Goal: Transaction & Acquisition: Purchase product/service

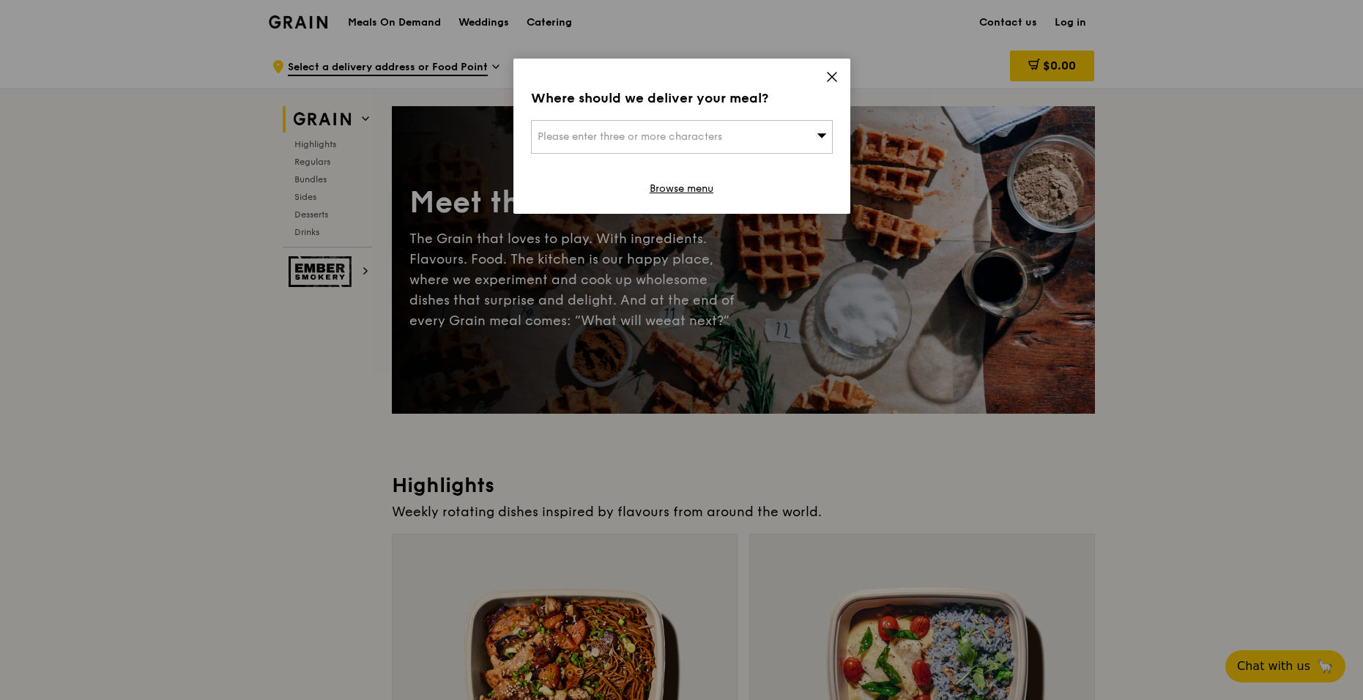
click at [830, 77] on icon at bounding box center [831, 76] width 13 height 13
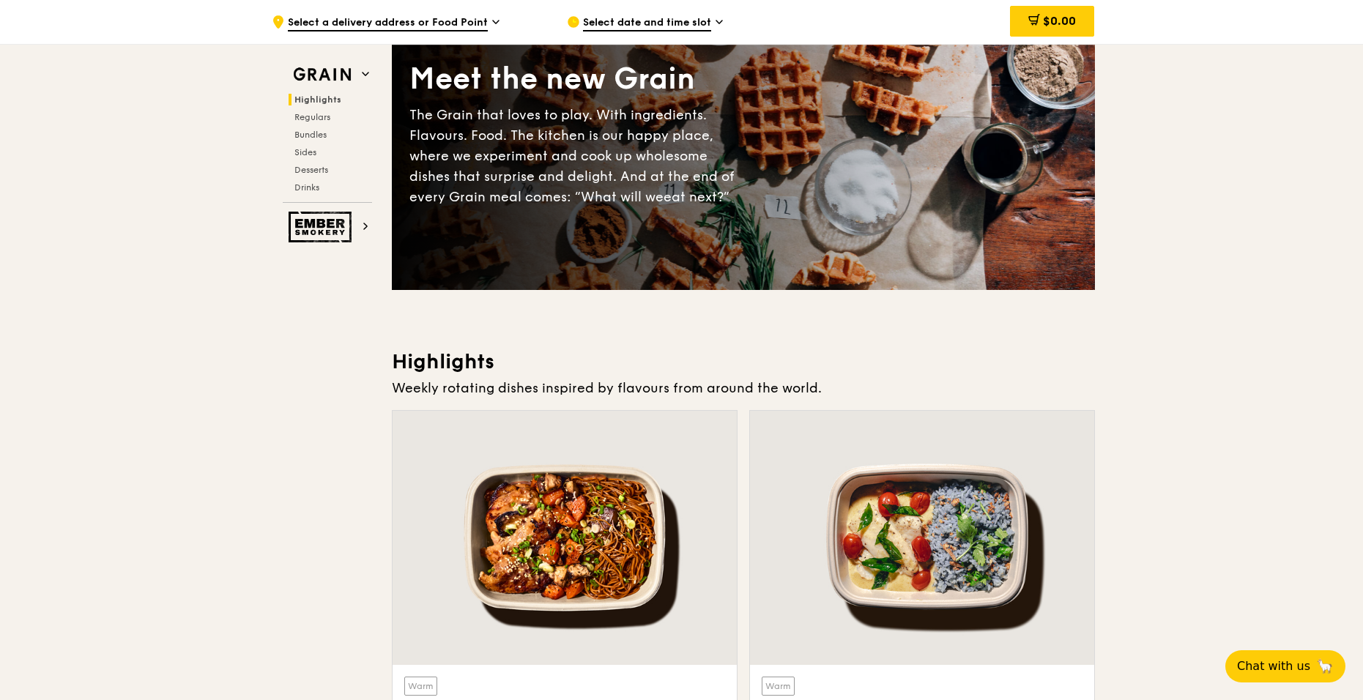
scroll to position [293, 0]
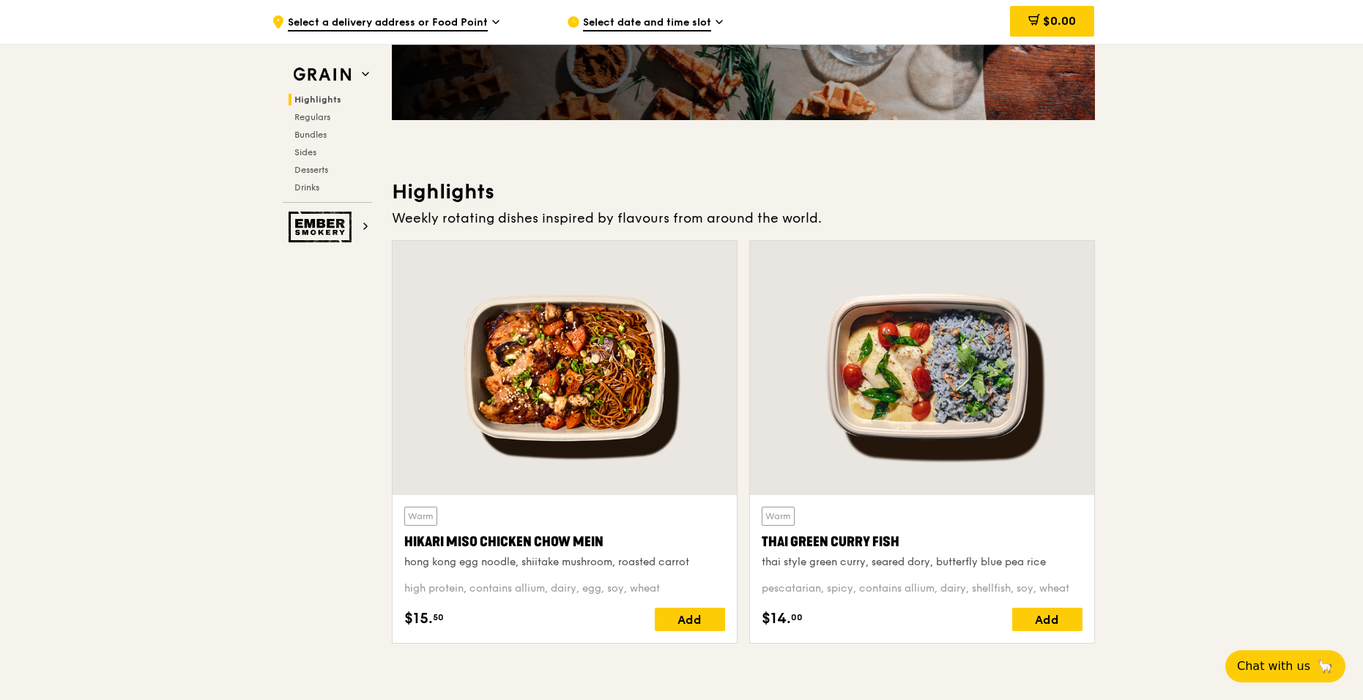
drag, startPoint x: 637, startPoint y: 549, endPoint x: 401, endPoint y: 549, distance: 236.6
click at [401, 549] on div "Warm Hikari Miso Chicken Chow Mein hong kong egg noodle, shiitake mushroom, roa…" at bounding box center [565, 569] width 344 height 148
copy div "Hikari Miso Chicken Chow Mein"
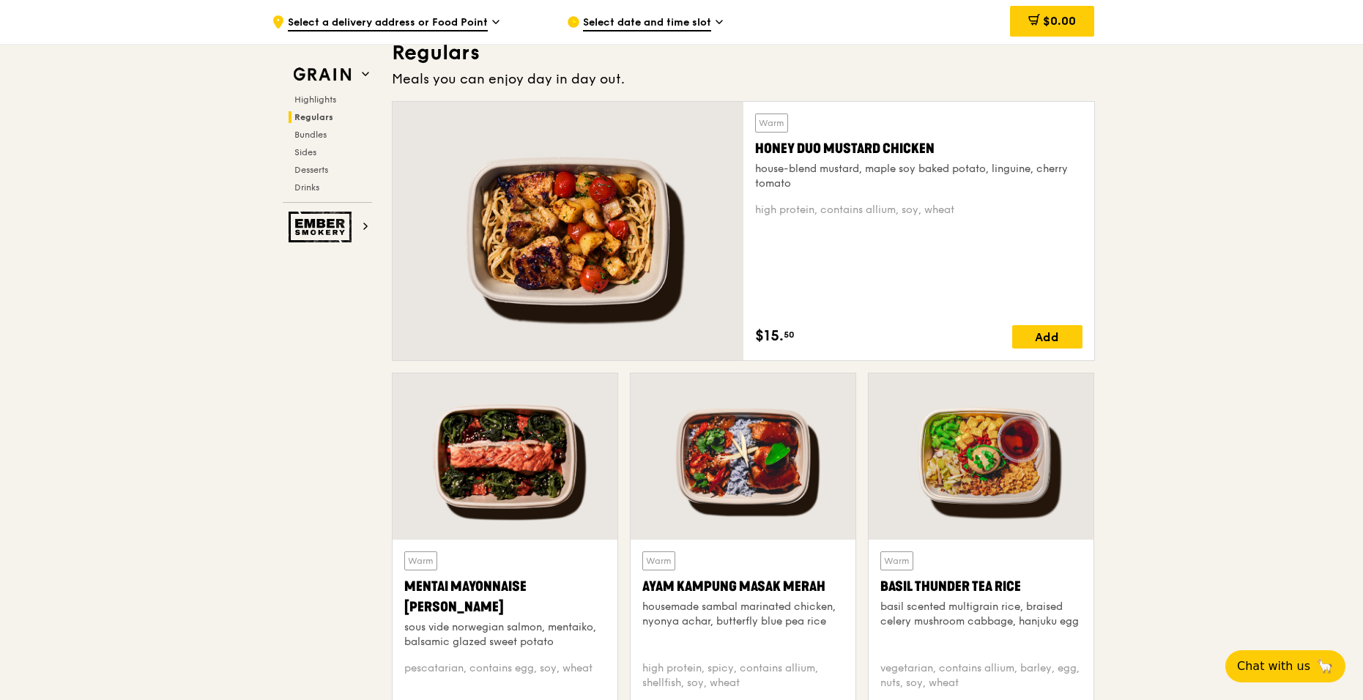
scroll to position [1099, 0]
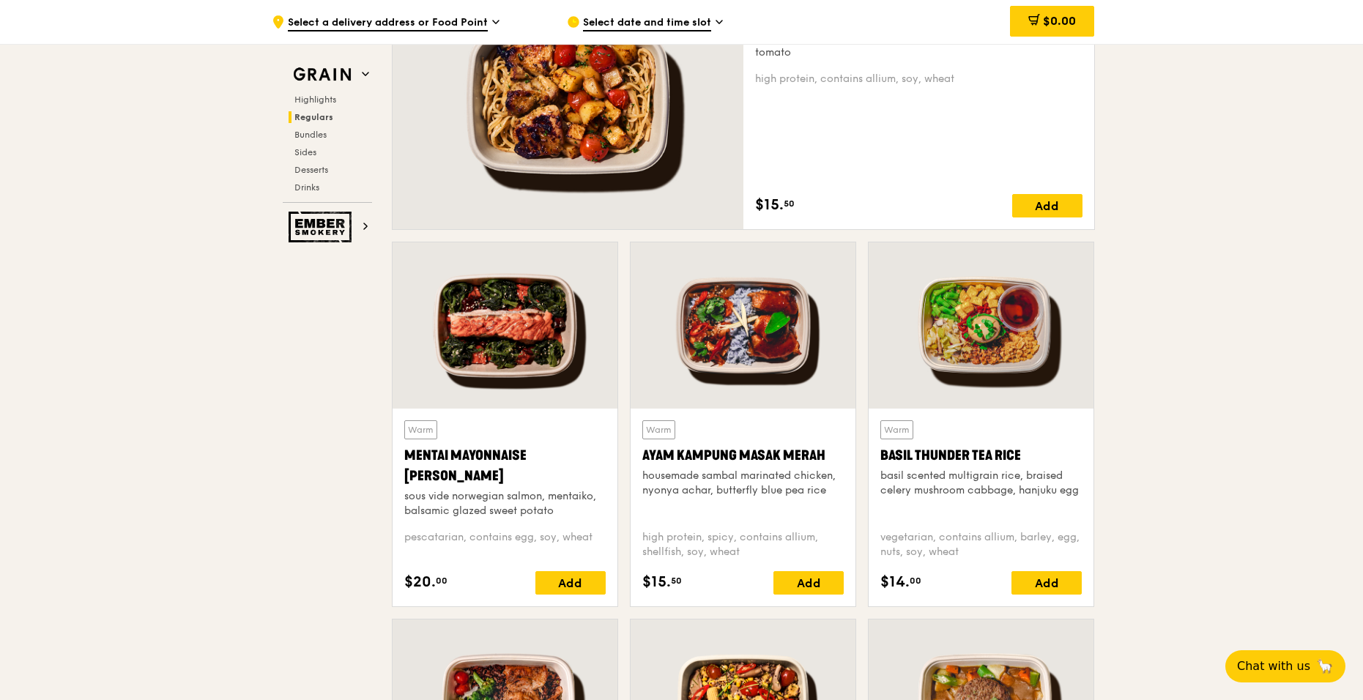
click at [937, 488] on div "basil scented multigrain rice, braised celery mushroom cabbage, hanjuku egg" at bounding box center [980, 483] width 201 height 29
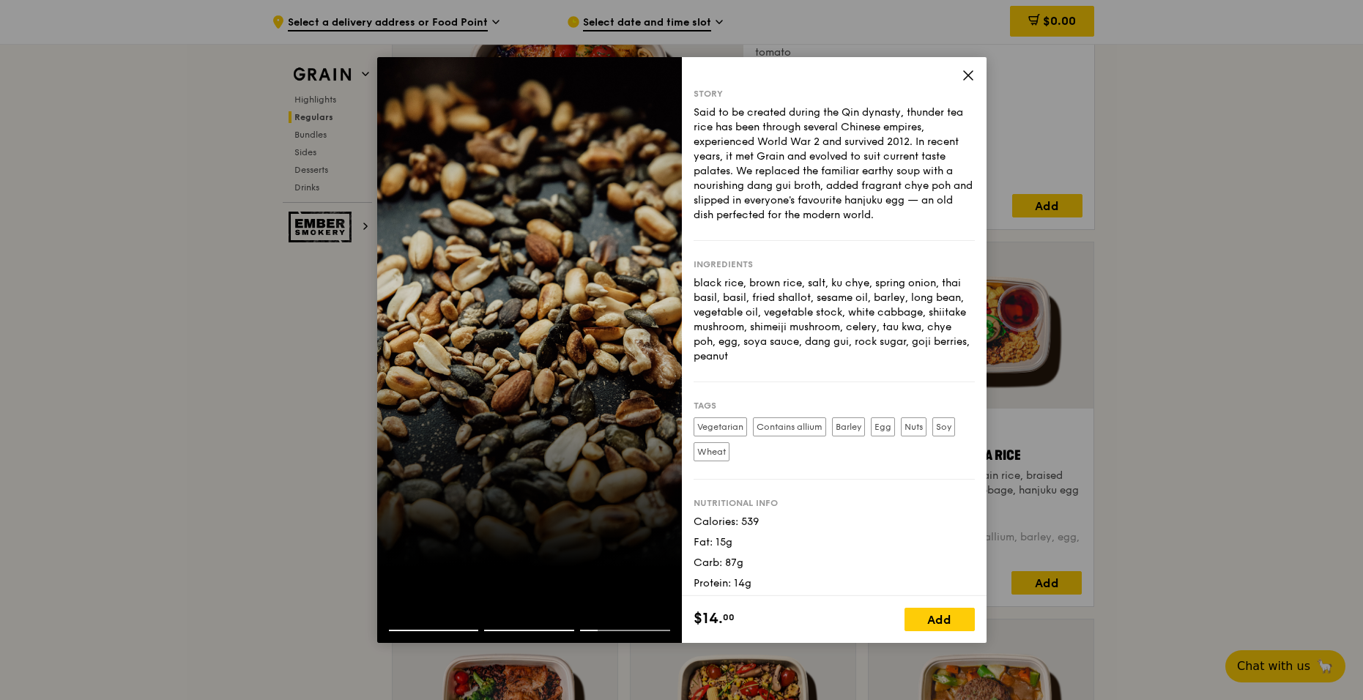
click at [973, 69] on icon at bounding box center [968, 75] width 13 height 13
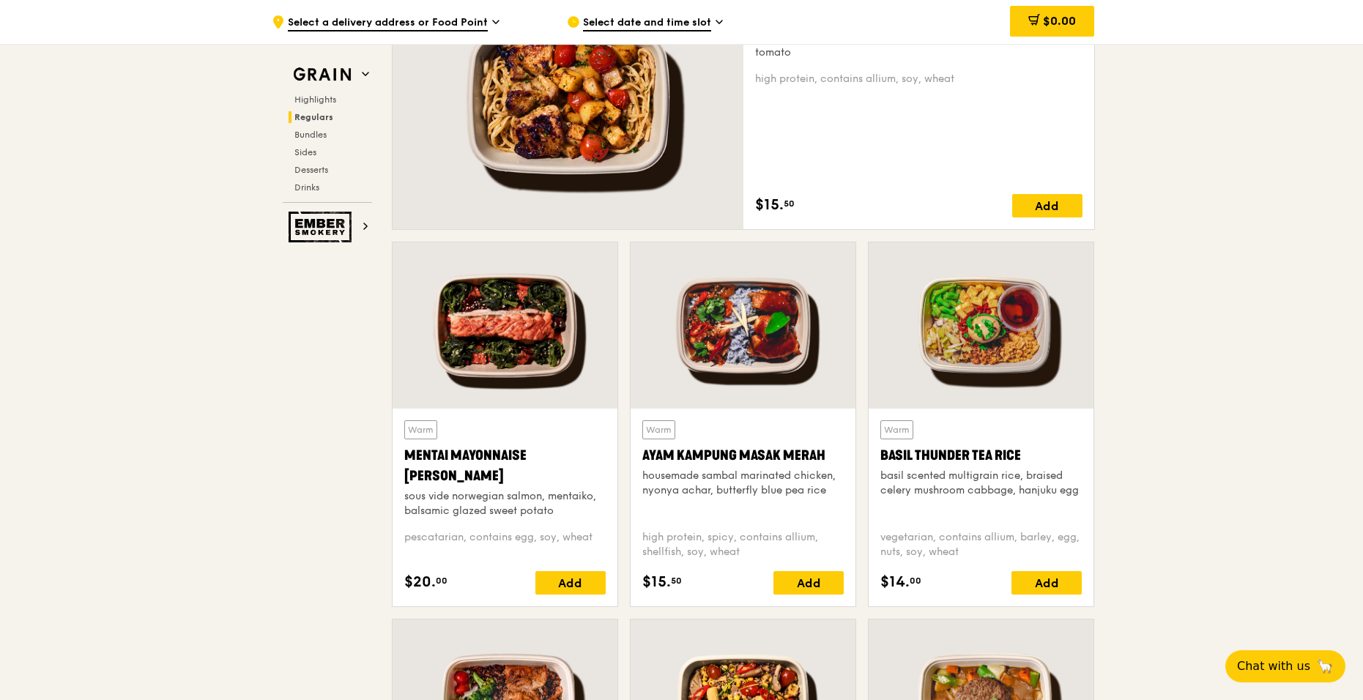
click at [469, 447] on div "Mentai Mayonnaise [PERSON_NAME]" at bounding box center [504, 465] width 201 height 41
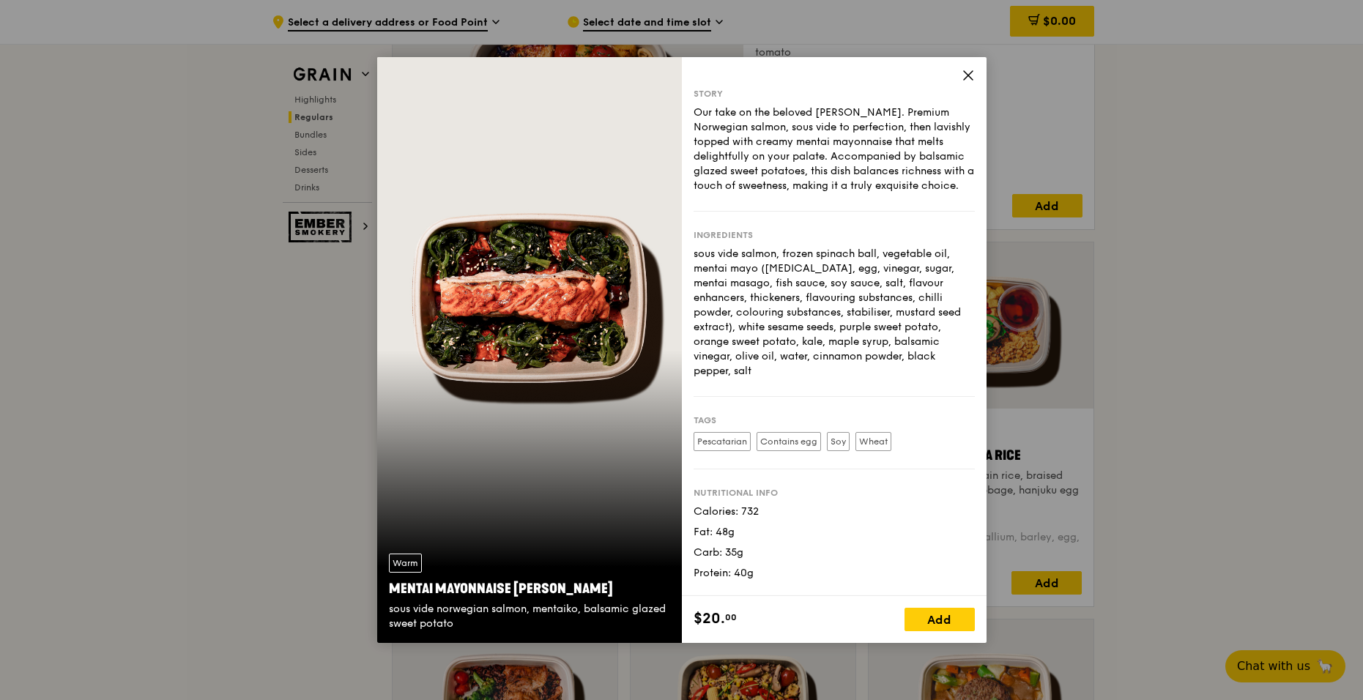
click at [972, 73] on icon at bounding box center [968, 75] width 13 height 13
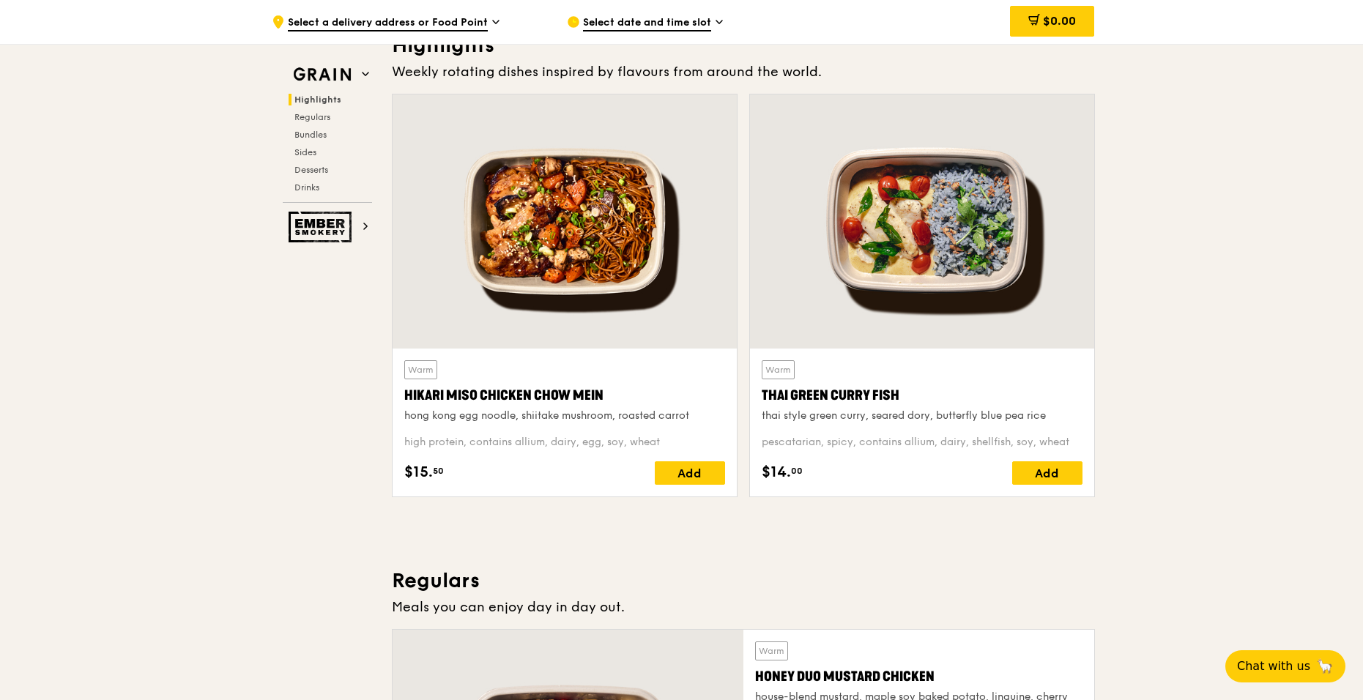
scroll to position [732, 0]
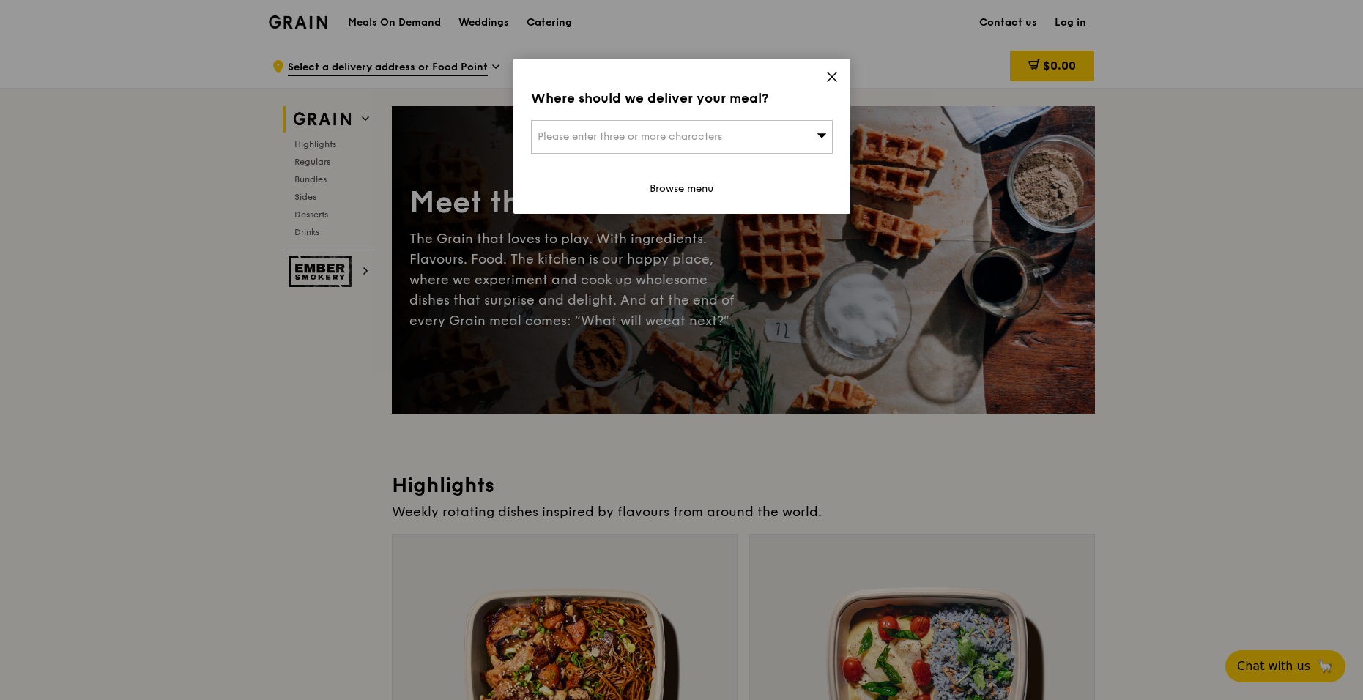
click at [833, 78] on icon at bounding box center [832, 77] width 9 height 9
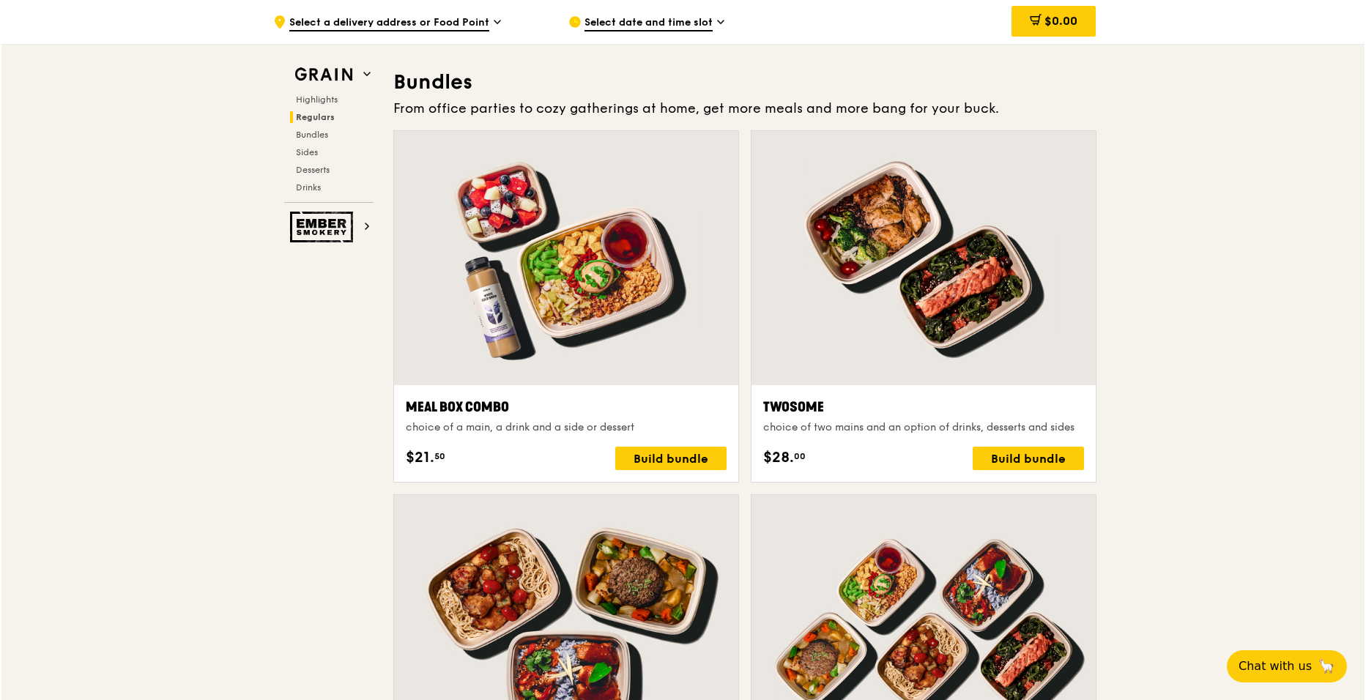
scroll to position [2051, 0]
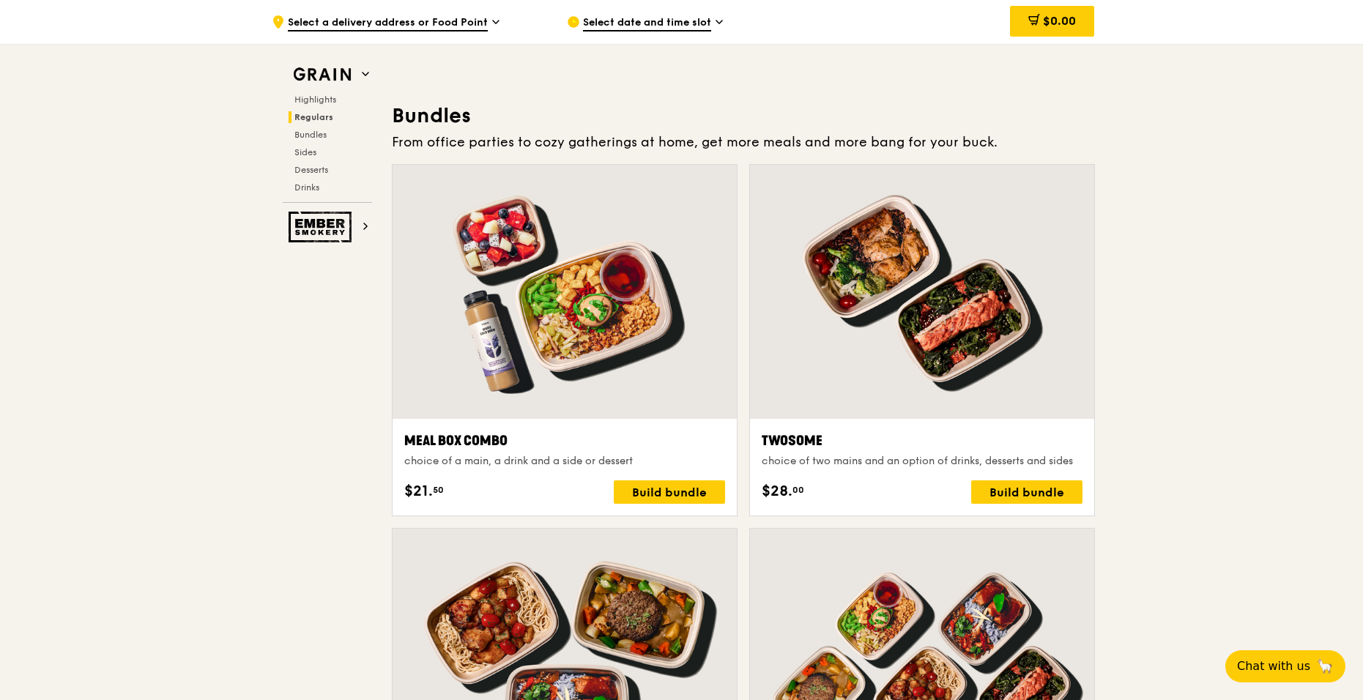
click at [609, 337] on div at bounding box center [565, 292] width 344 height 254
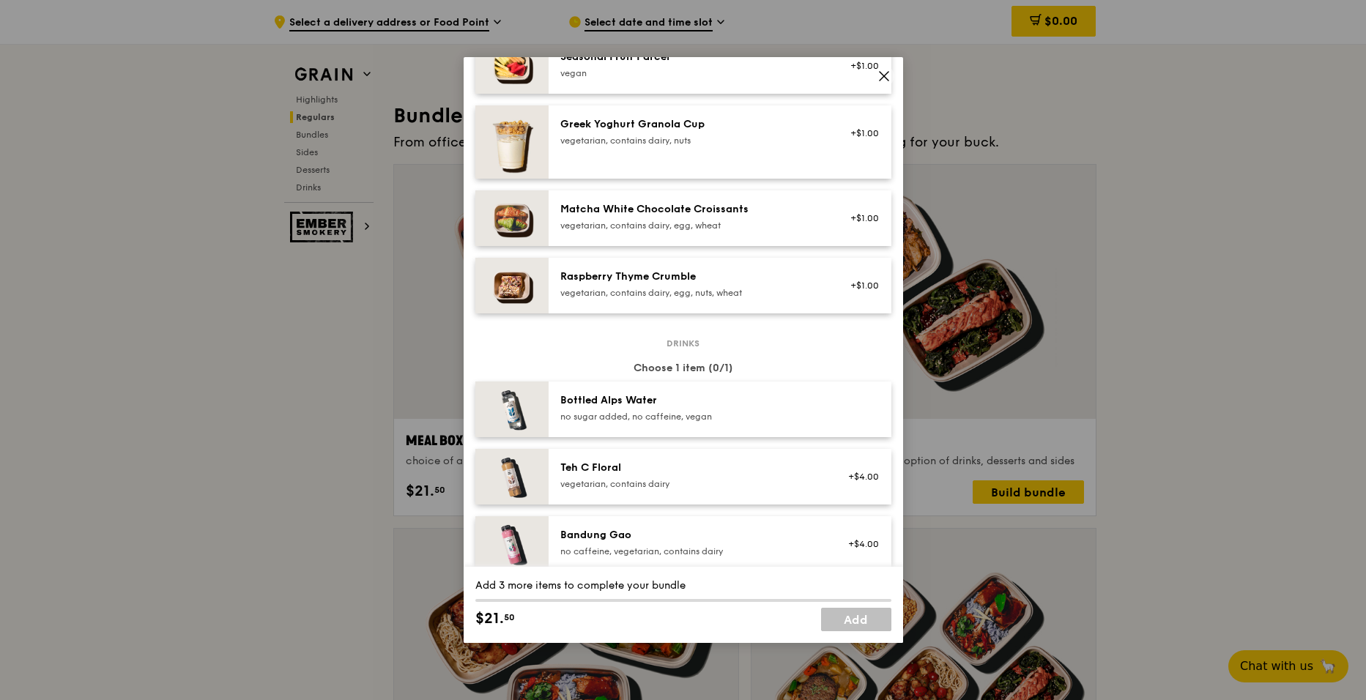
scroll to position [1383, 0]
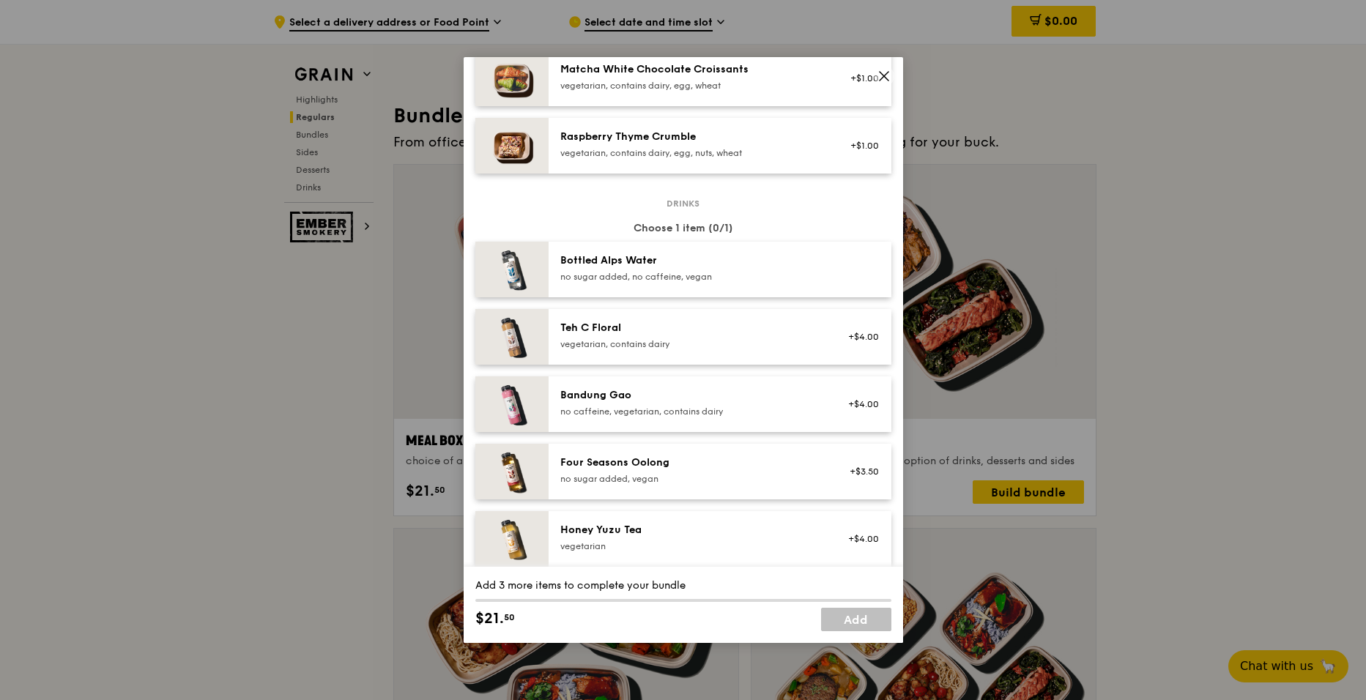
drag, startPoint x: 681, startPoint y: 341, endPoint x: 763, endPoint y: 331, distance: 82.7
click at [763, 331] on div "Teh C Floral vegetarian, contains dairy +$4.00" at bounding box center [720, 337] width 343 height 56
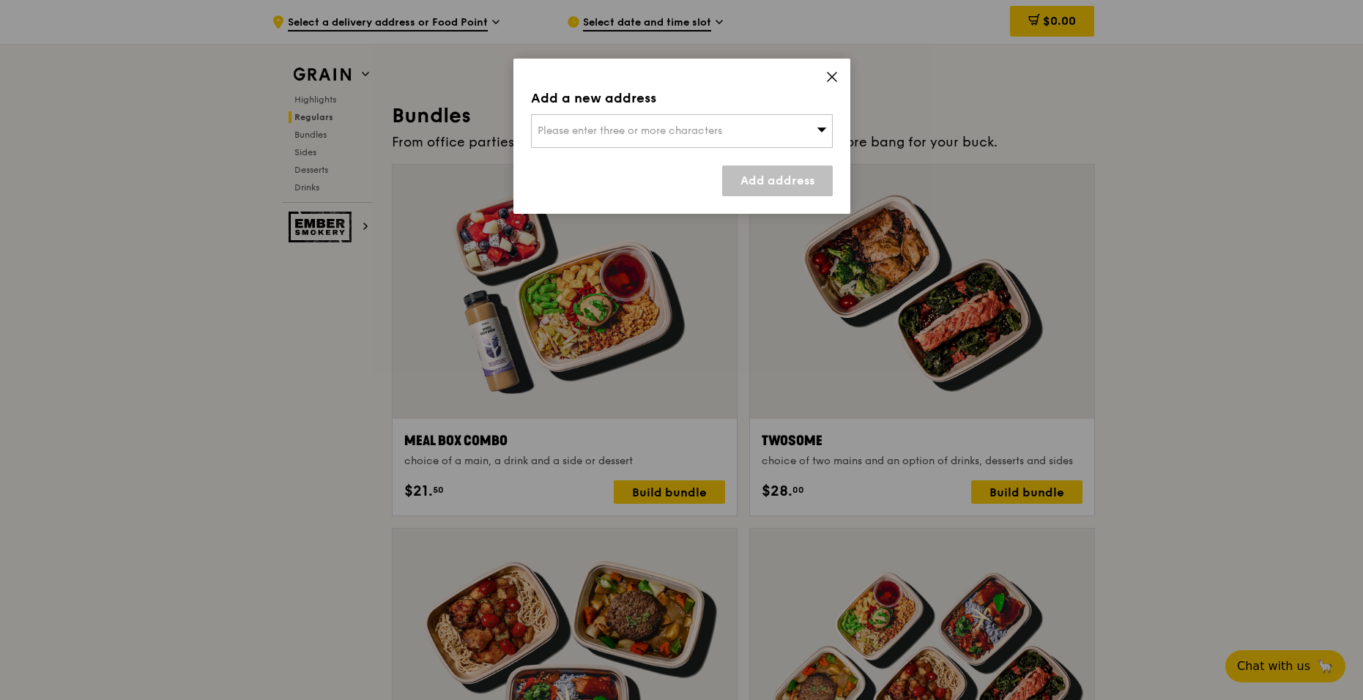
click at [835, 75] on icon at bounding box center [831, 76] width 13 height 13
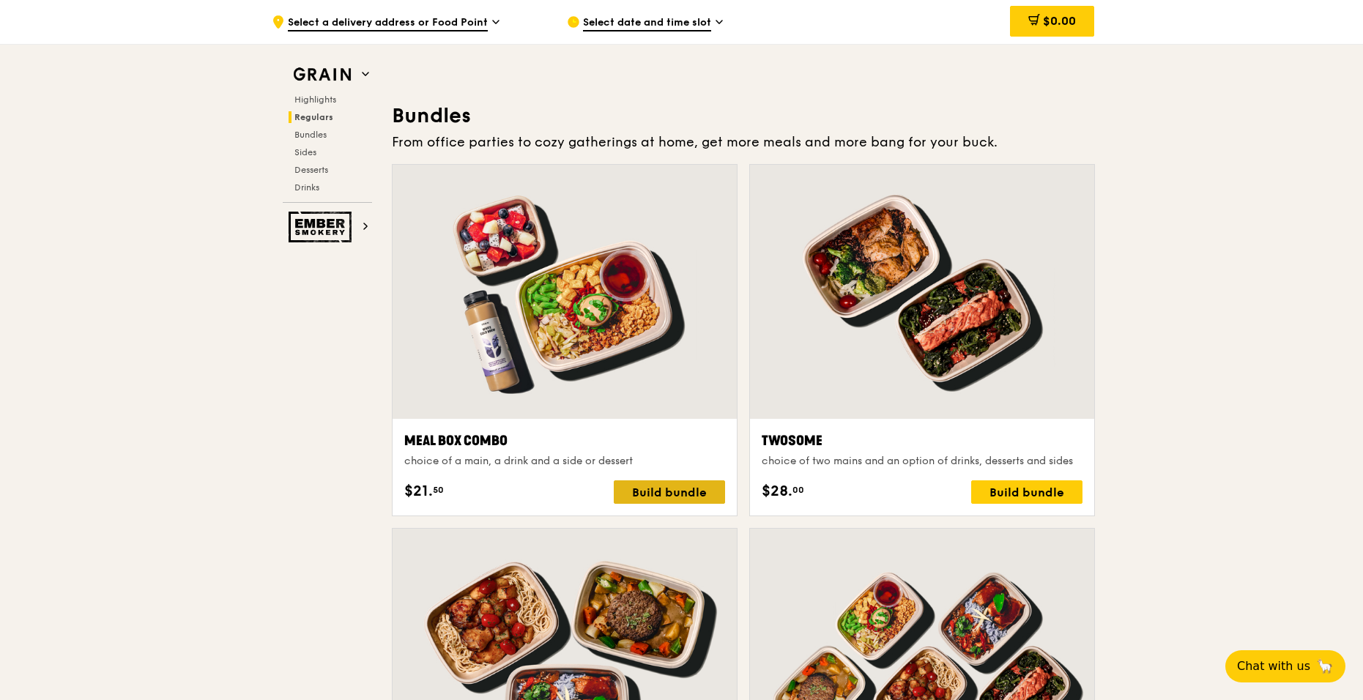
click at [680, 491] on div "Build bundle" at bounding box center [669, 491] width 111 height 23
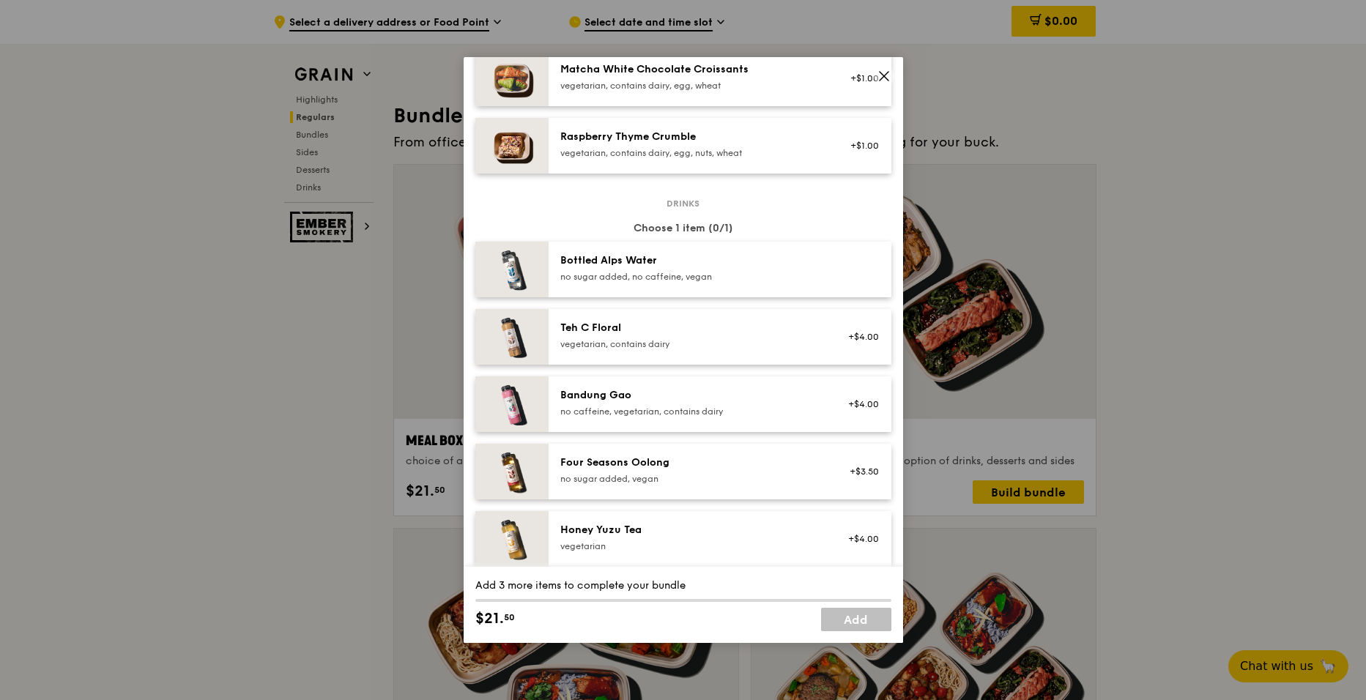
click at [608, 335] on div "Teh C Floral" at bounding box center [691, 328] width 263 height 15
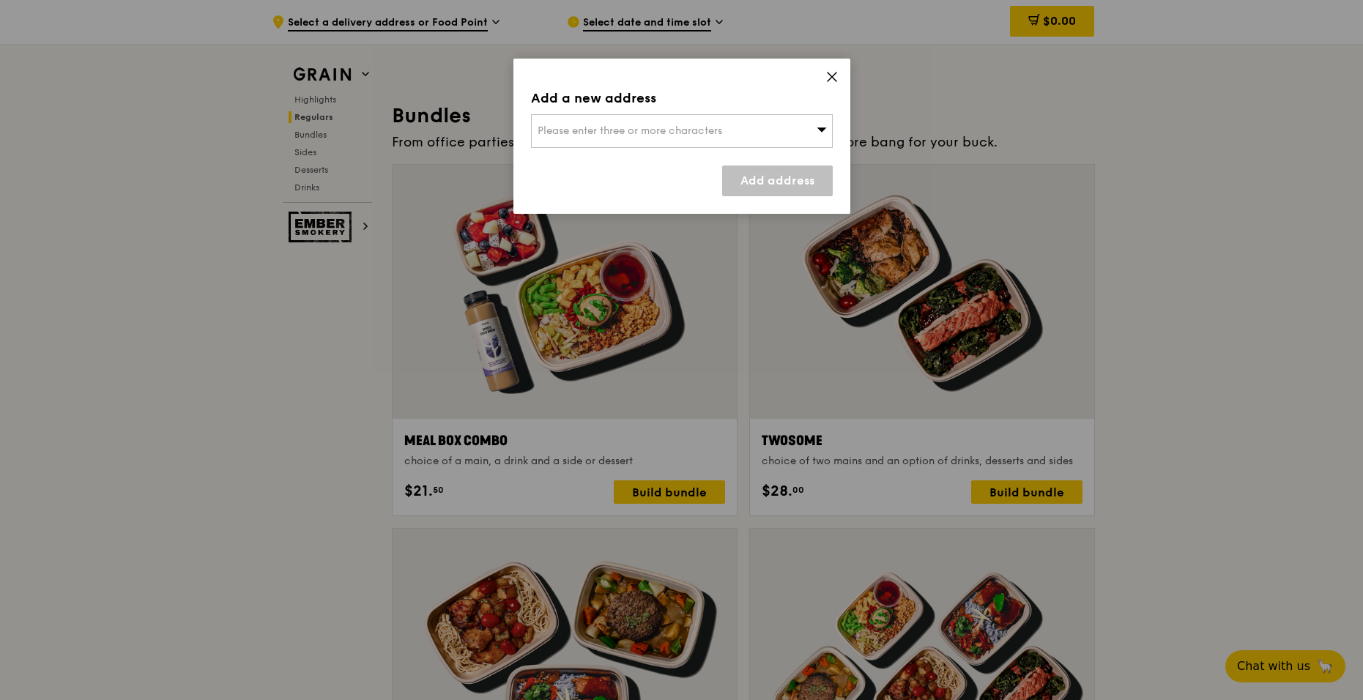
click at [811, 132] on div "Please enter three or more characters" at bounding box center [682, 131] width 302 height 34
click at [830, 73] on icon at bounding box center [831, 76] width 13 height 13
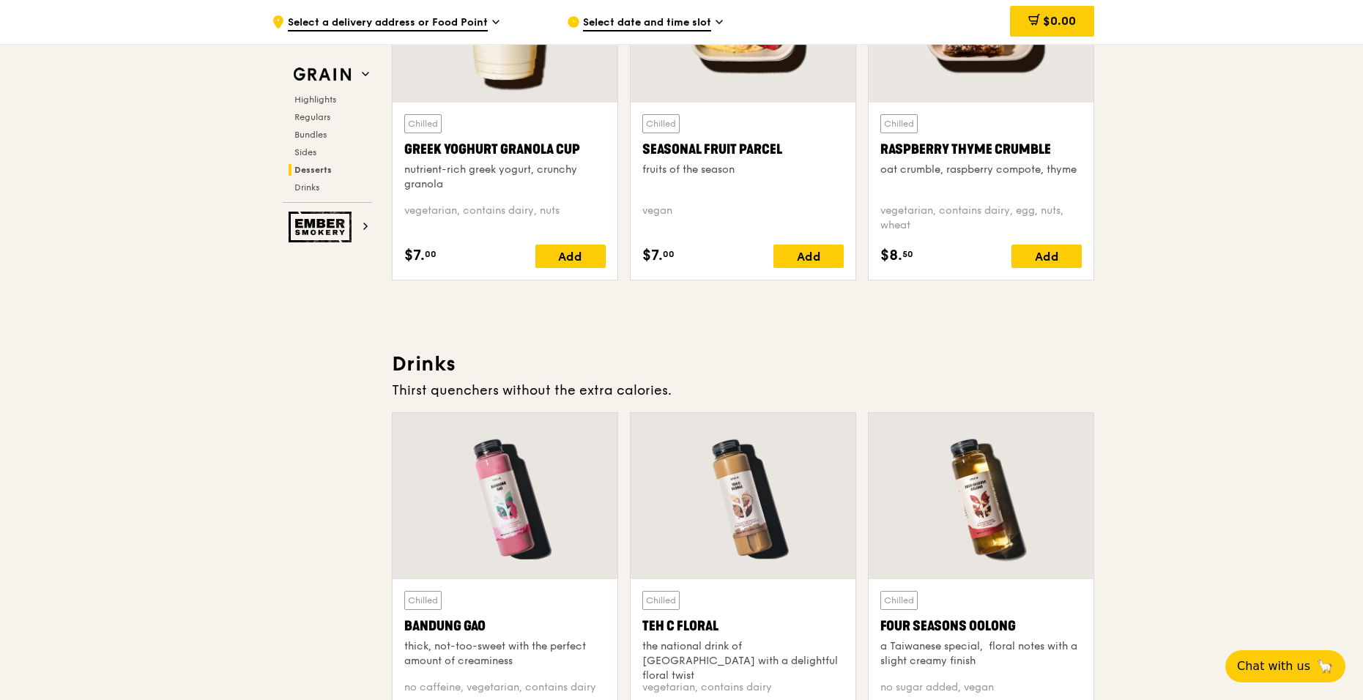
scroll to position [4834, 0]
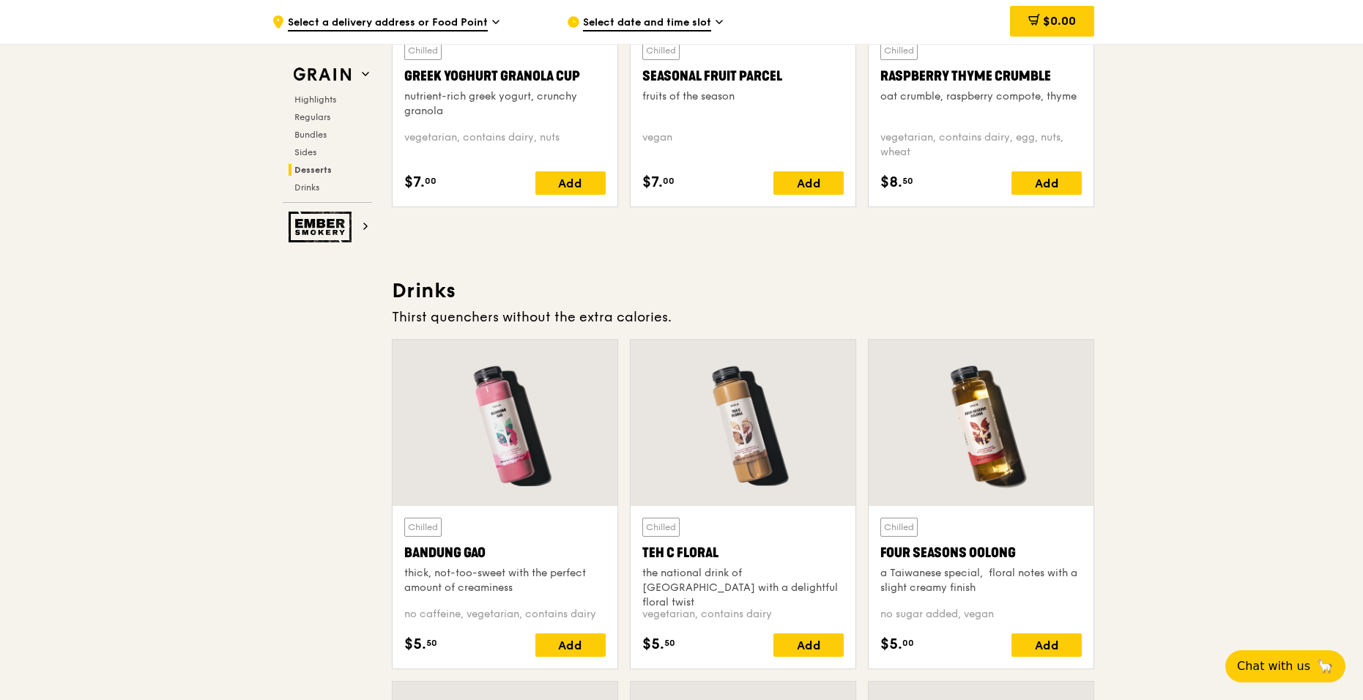
click at [754, 462] on div at bounding box center [743, 423] width 225 height 166
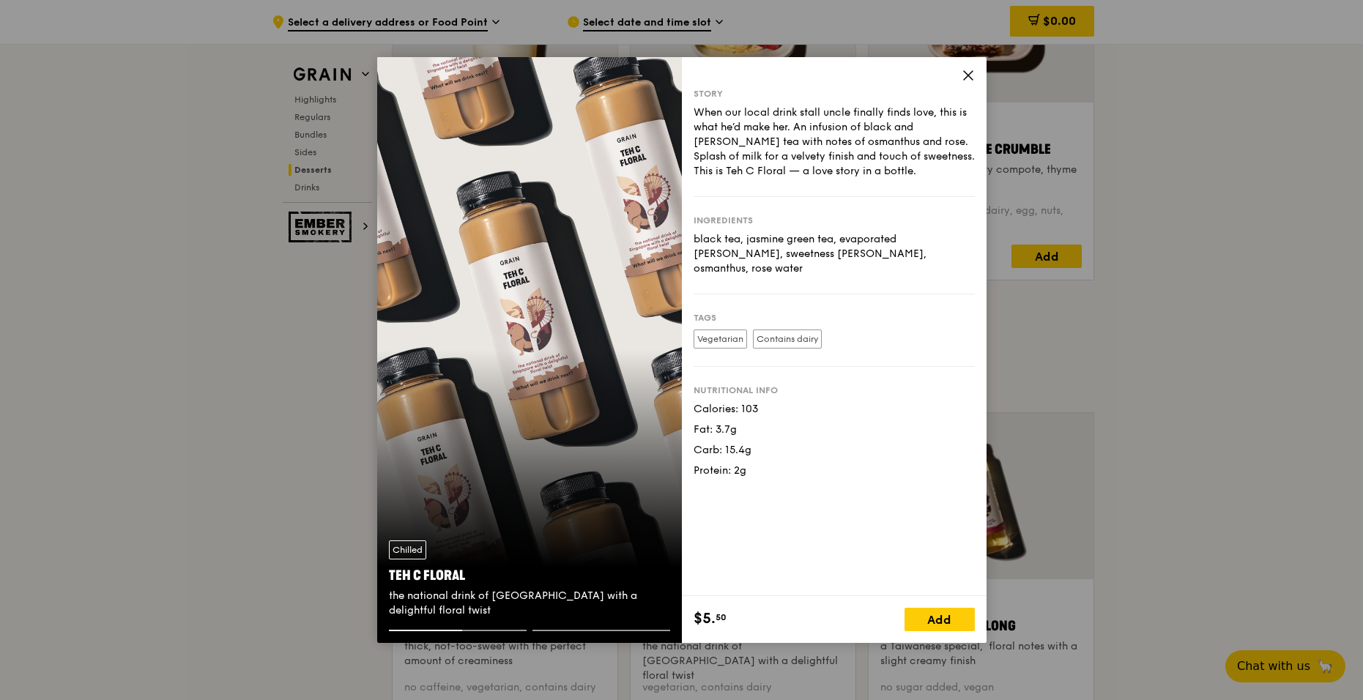
scroll to position [4614, 0]
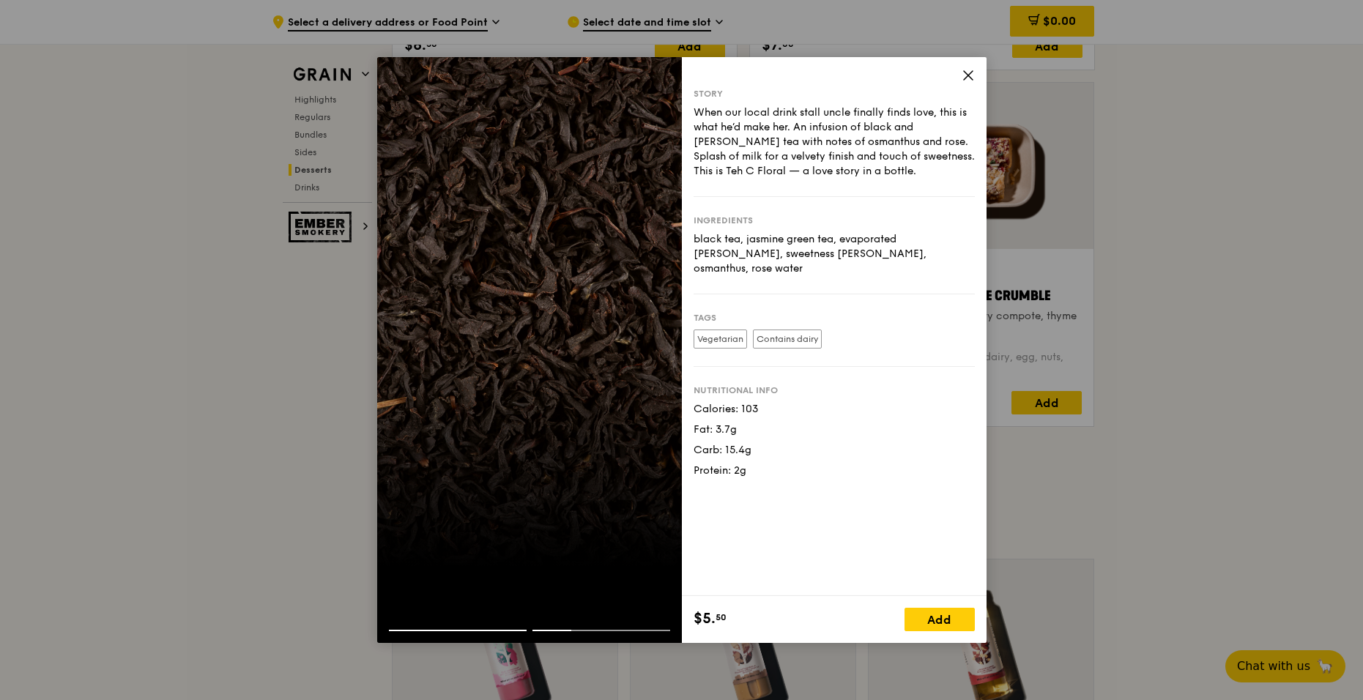
click at [966, 76] on icon at bounding box center [968, 75] width 13 height 13
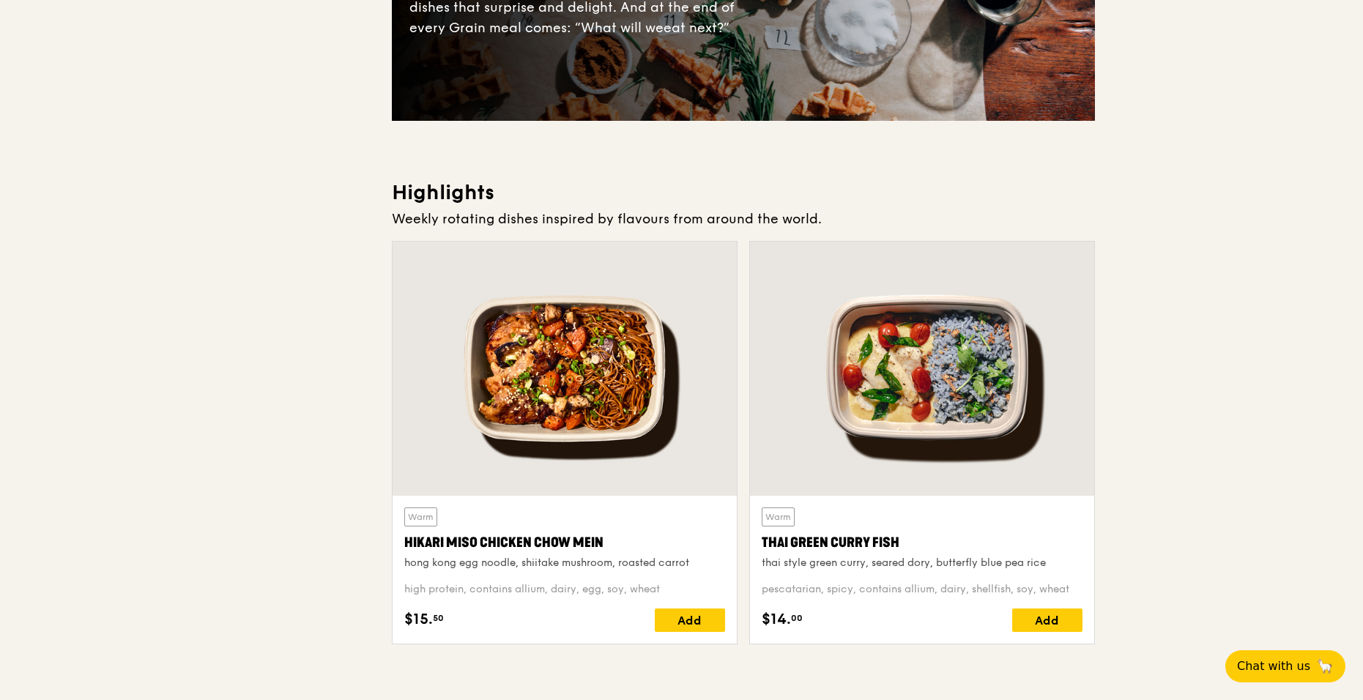
scroll to position [0, 0]
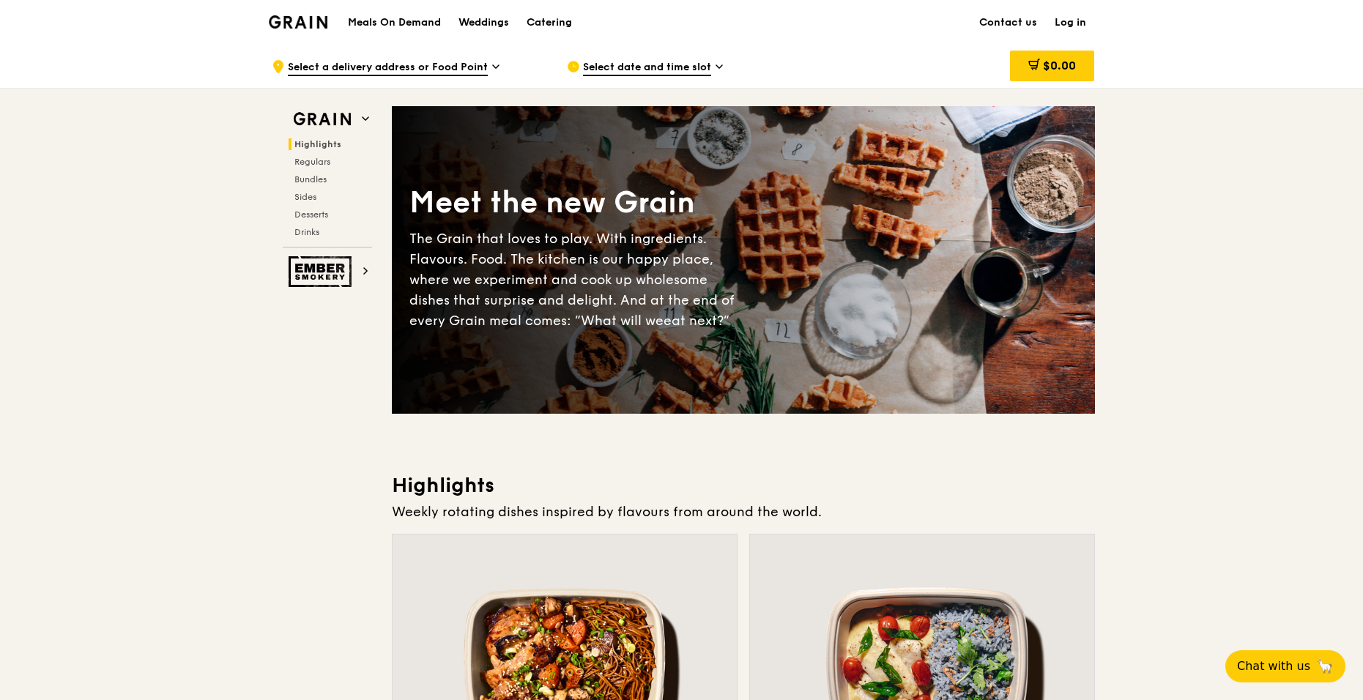
click at [311, 221] on div "Highlights Regulars Bundles Sides Desserts Drinks" at bounding box center [327, 188] width 89 height 100
click at [311, 216] on span "Desserts" at bounding box center [312, 214] width 37 height 10
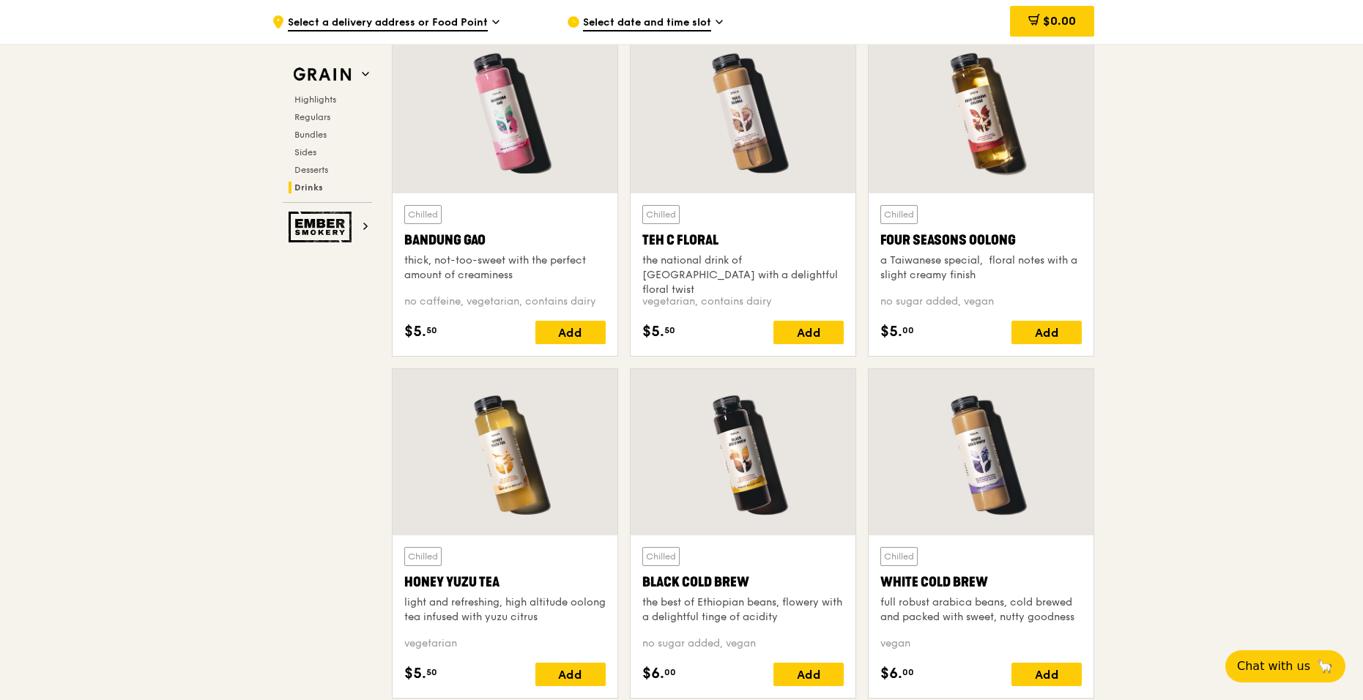
scroll to position [5073, 0]
